Goal: Information Seeking & Learning: Find specific fact

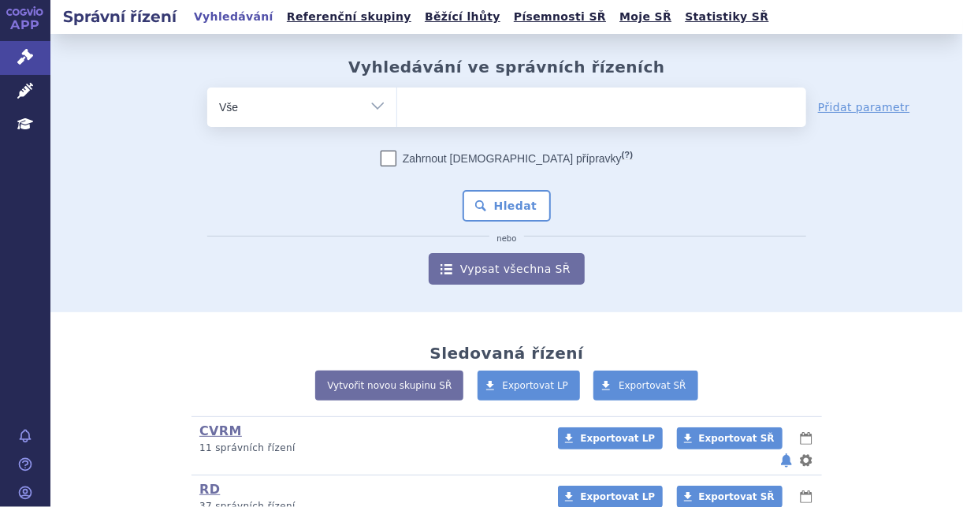
click at [508, 122] on span at bounding box center [601, 106] width 409 height 39
click at [397, 122] on select at bounding box center [397, 106] width 1 height 39
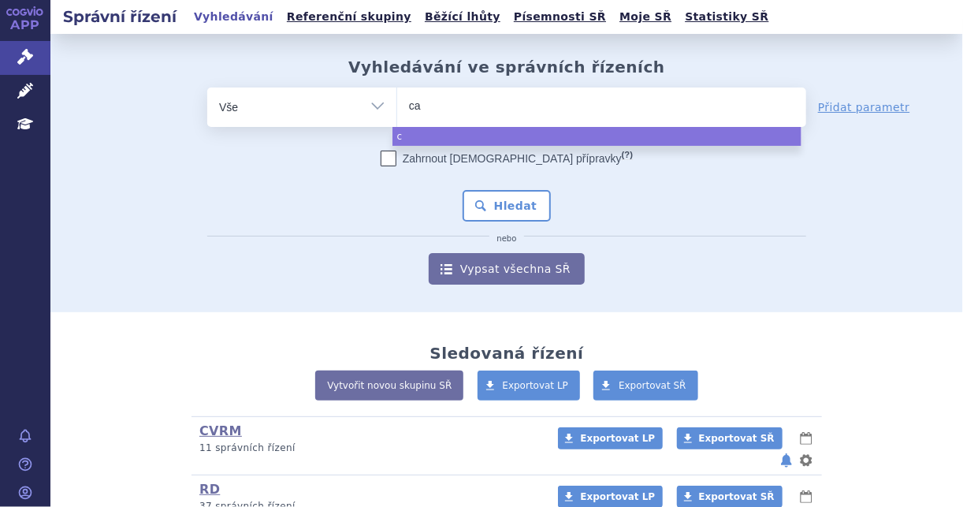
type input "cal"
type input "calqu"
type input "calquen"
type input "[MEDICAL_DATA]"
select select "[MEDICAL_DATA]"
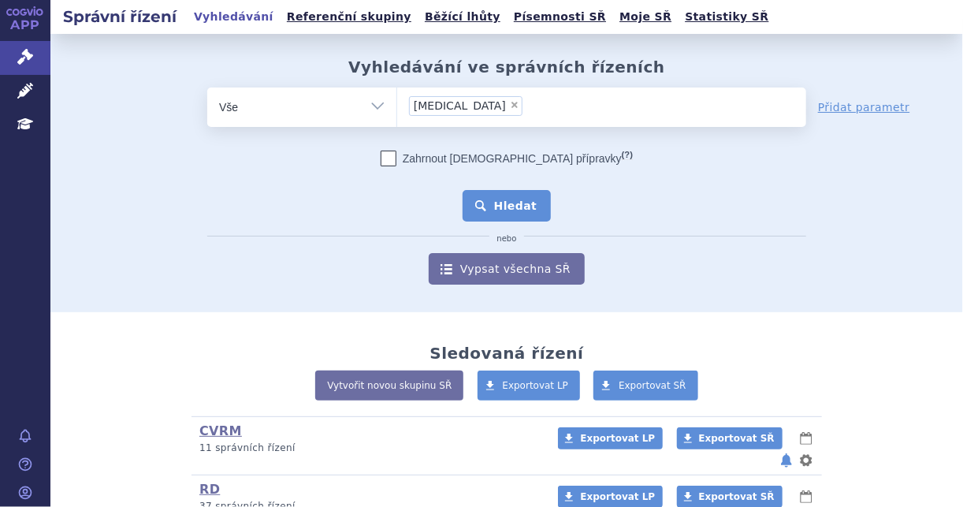
click at [489, 204] on button "Hledat" at bounding box center [507, 206] width 89 height 32
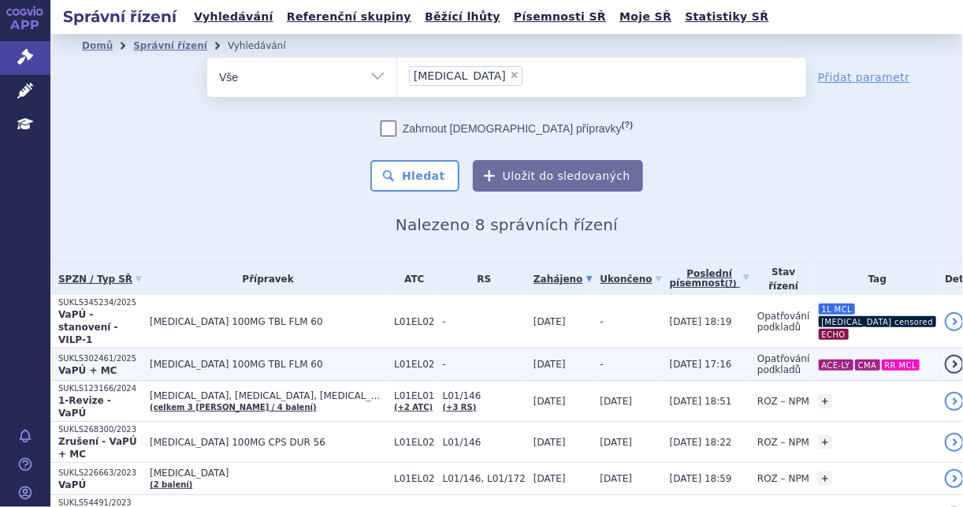
click at [593, 348] on td "-" at bounding box center [627, 364] width 69 height 32
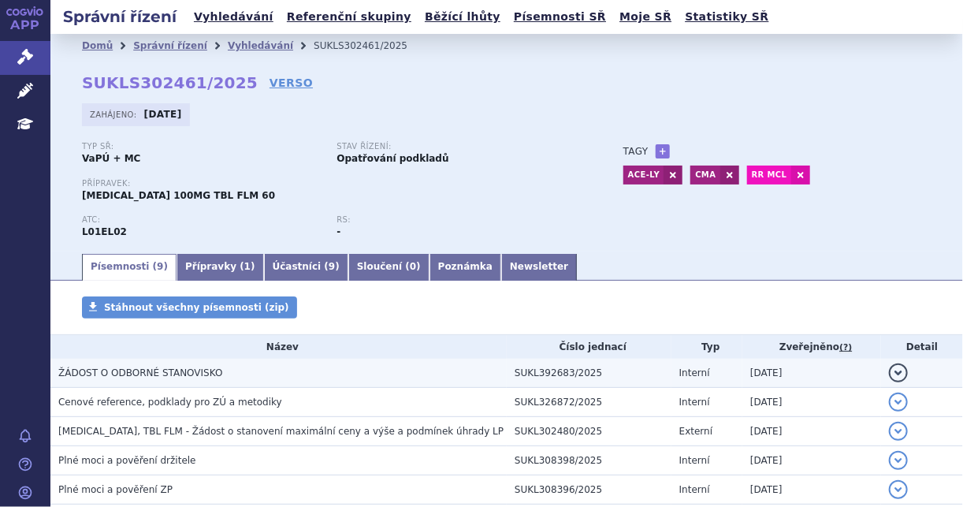
click at [385, 371] on h3 "ŽÁDOST O ODBORNÉ STANOVISKO" at bounding box center [282, 373] width 449 height 16
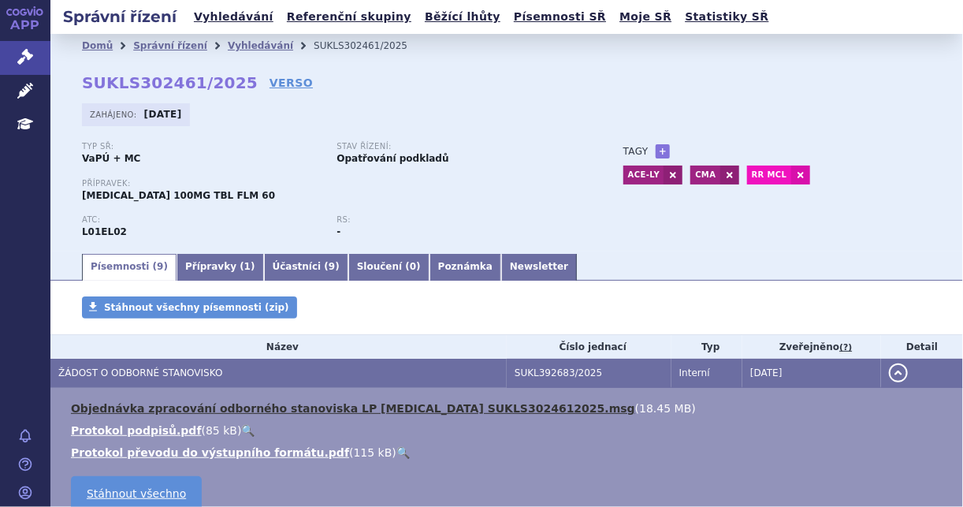
click at [444, 411] on link "Objednávka zpracování odborného stanoviska LP CALQUENCE SUKLS3024612025.msg" at bounding box center [353, 408] width 564 height 13
